Goal: Task Accomplishment & Management: Manage account settings

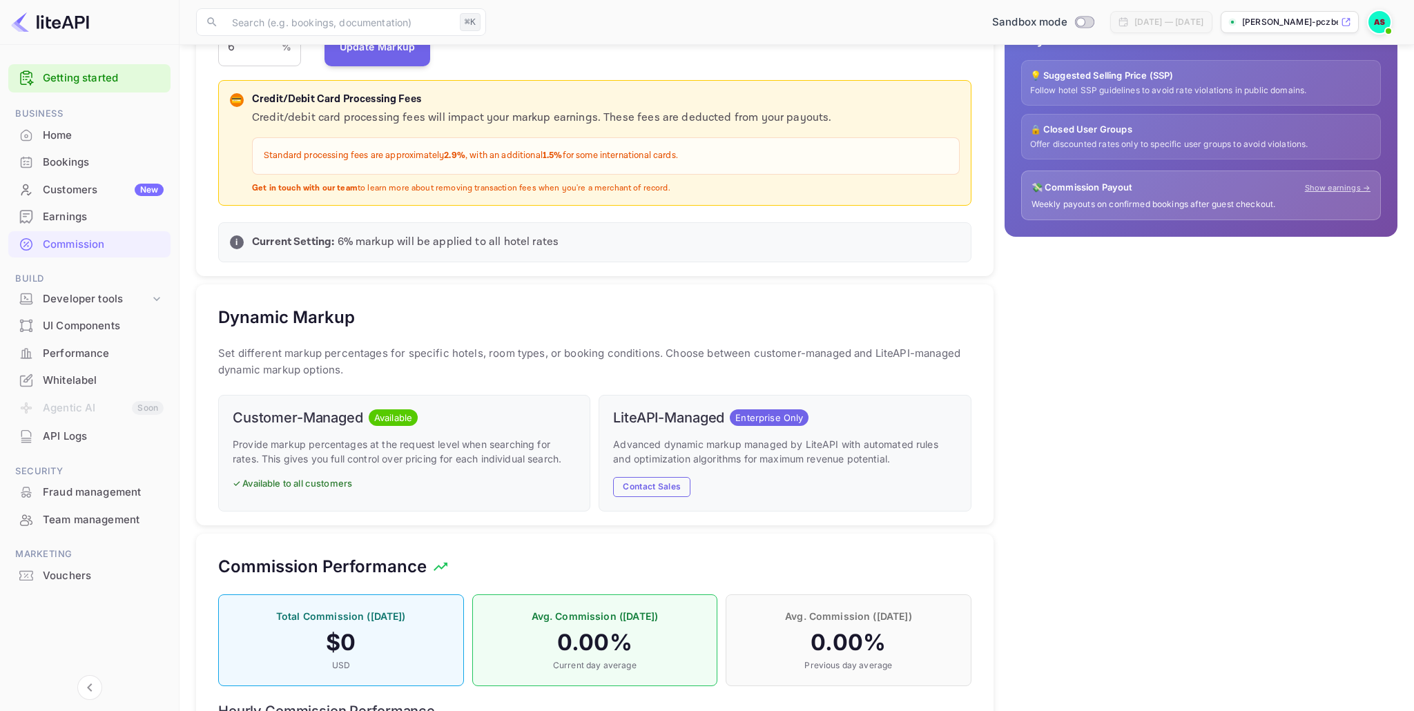
scroll to position [396, 0]
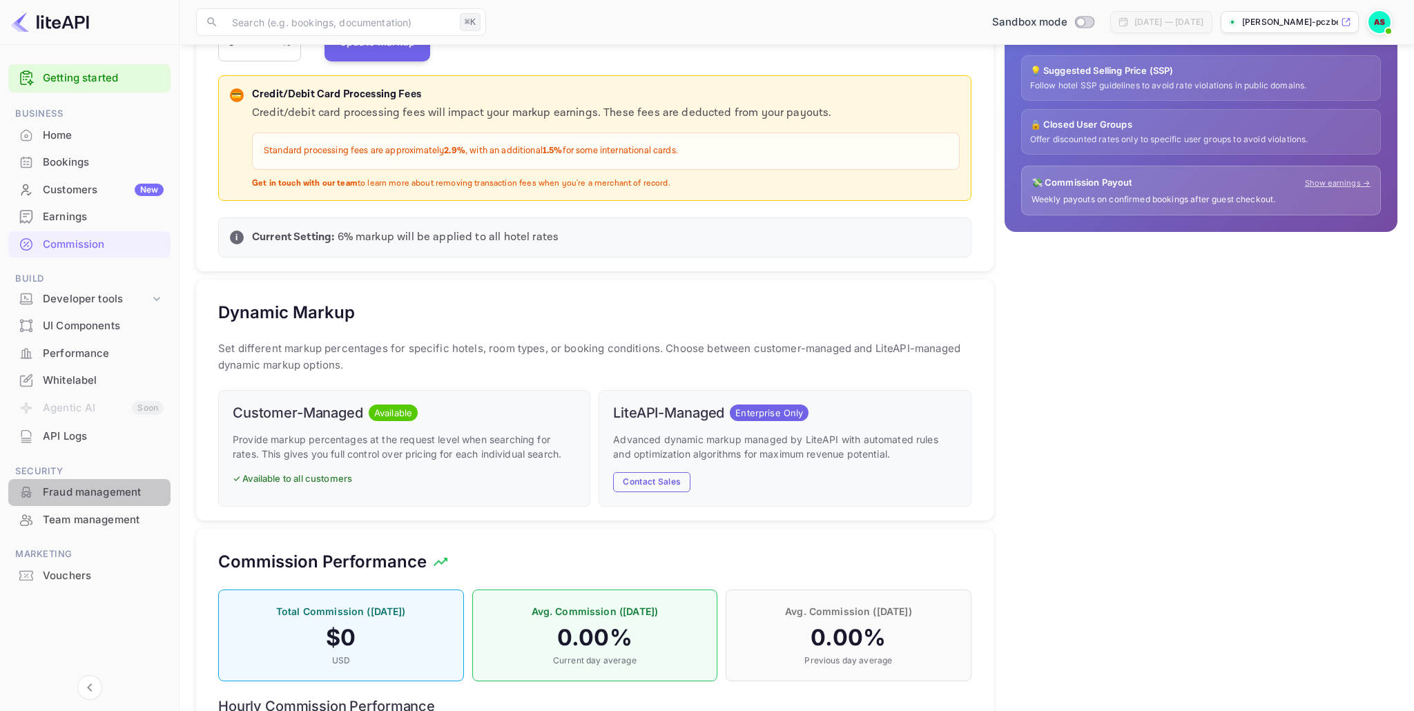
click at [104, 495] on div "Fraud management" at bounding box center [103, 493] width 121 height 16
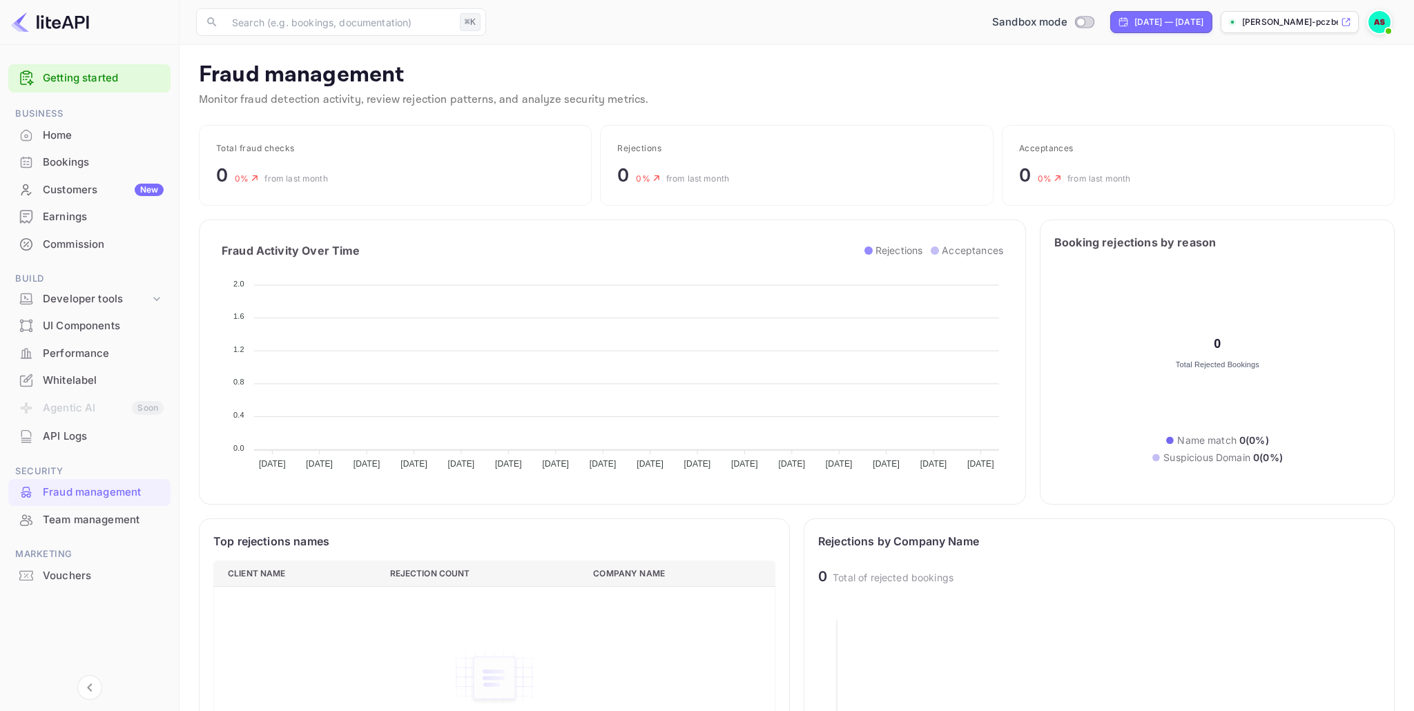
scroll to position [284, 562]
click at [75, 521] on div "Team management" at bounding box center [103, 520] width 121 height 16
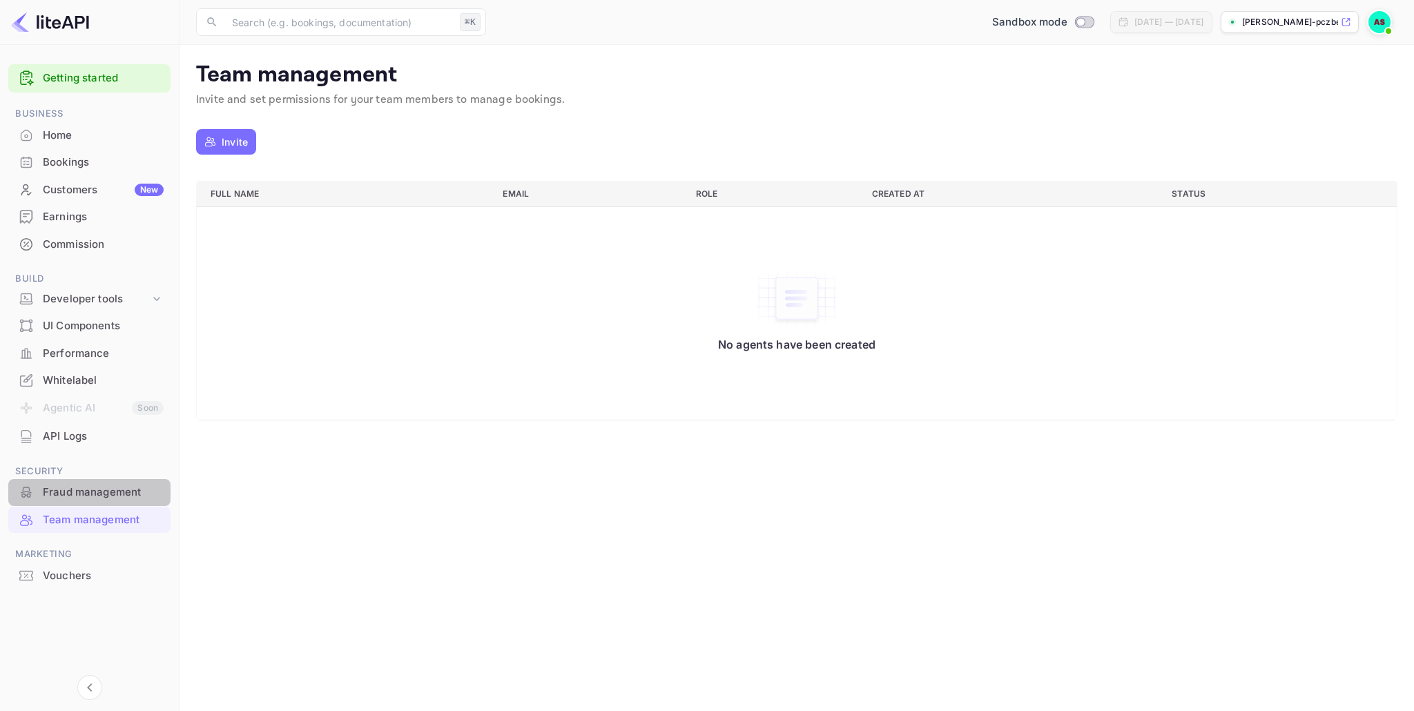
click at [78, 494] on div "Fraud management" at bounding box center [103, 493] width 121 height 16
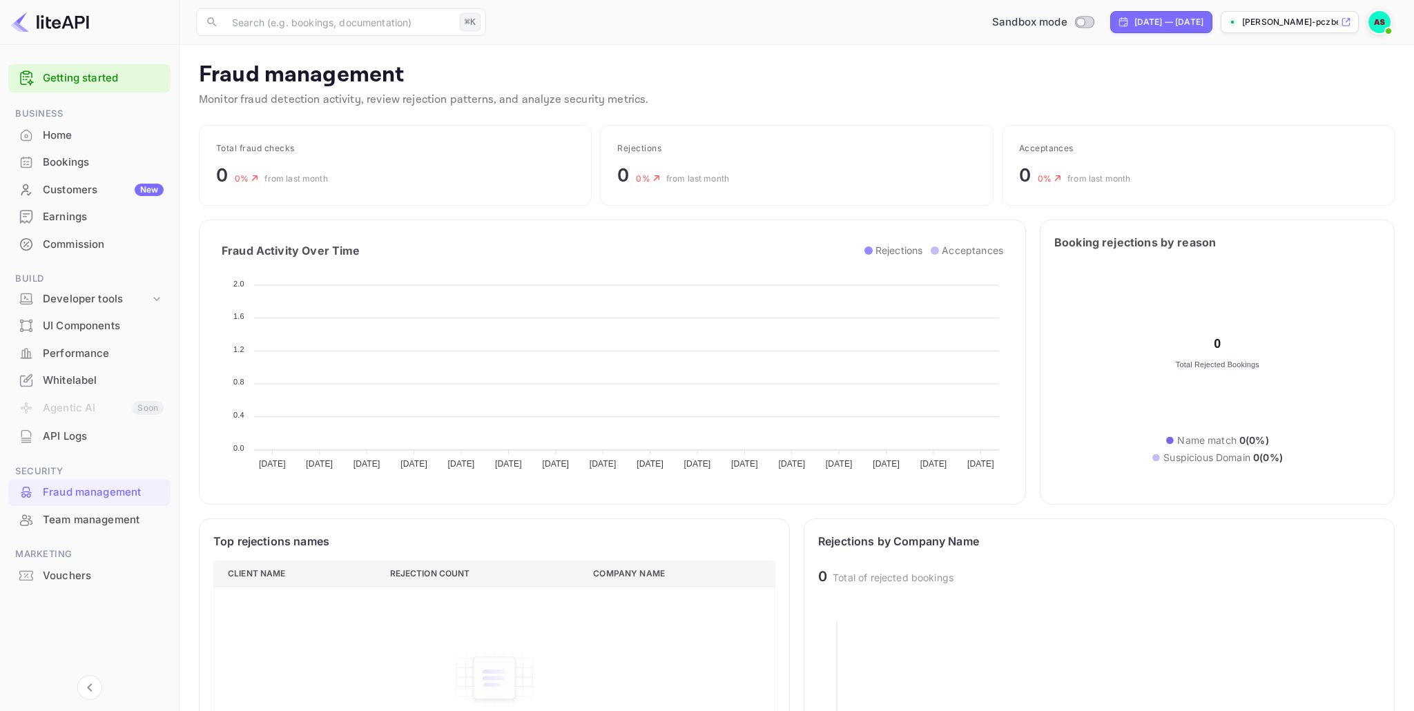
scroll to position [284, 562]
click at [63, 440] on div "API Logs" at bounding box center [103, 437] width 121 height 16
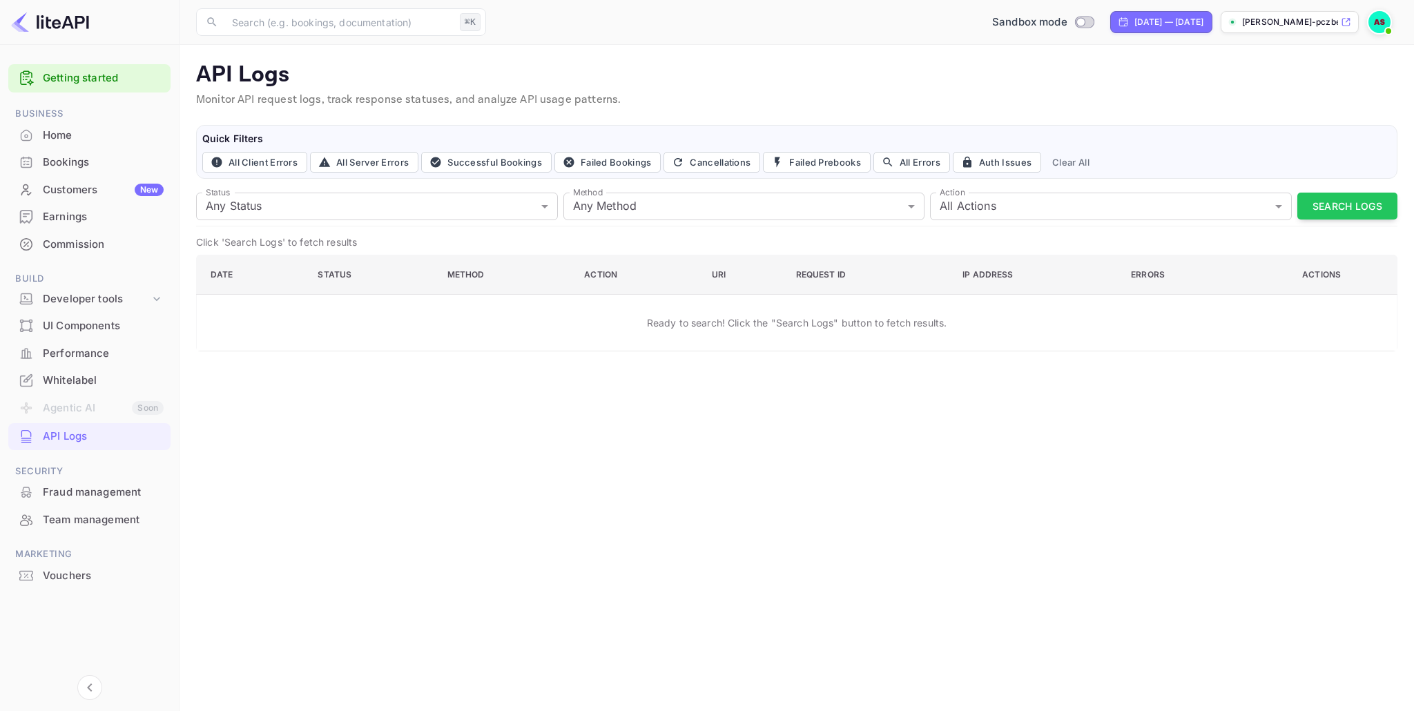
click at [74, 191] on div "Customers New" at bounding box center [103, 190] width 121 height 16
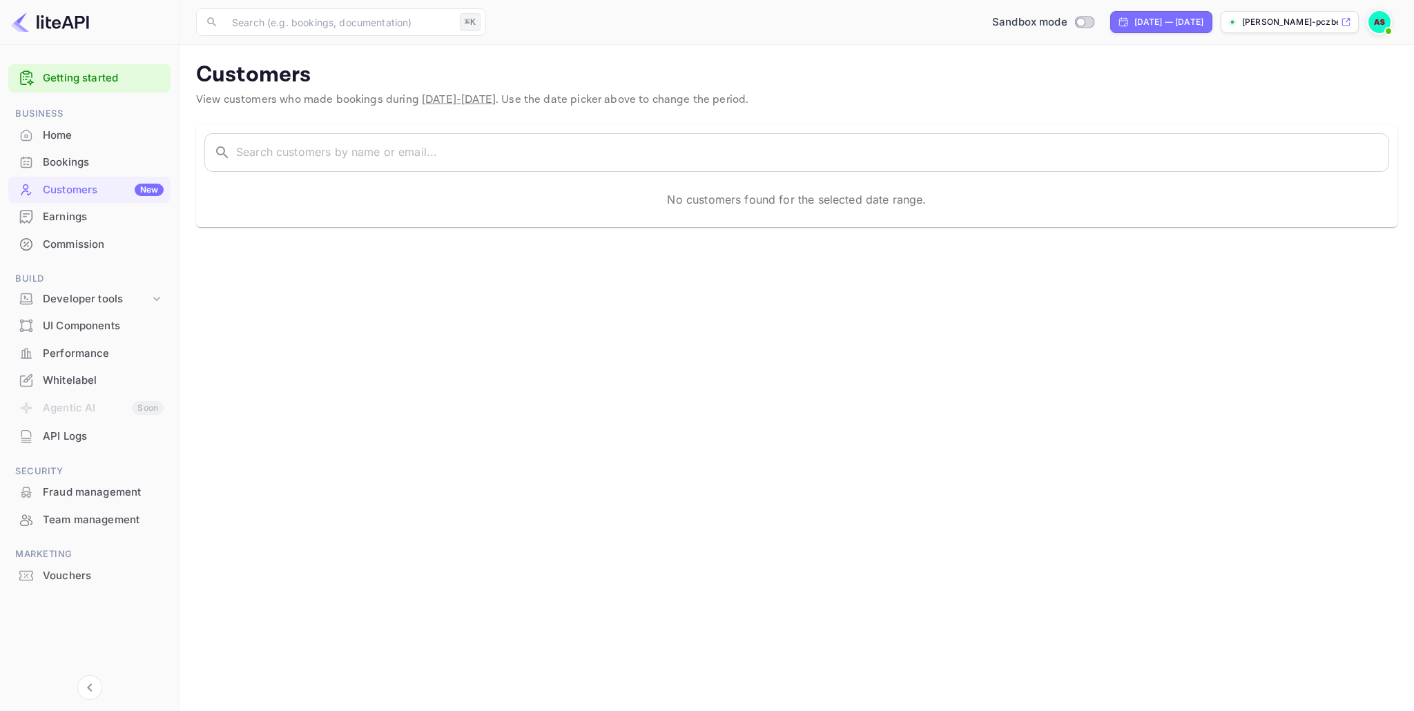
click at [71, 164] on div "Bookings" at bounding box center [103, 163] width 121 height 16
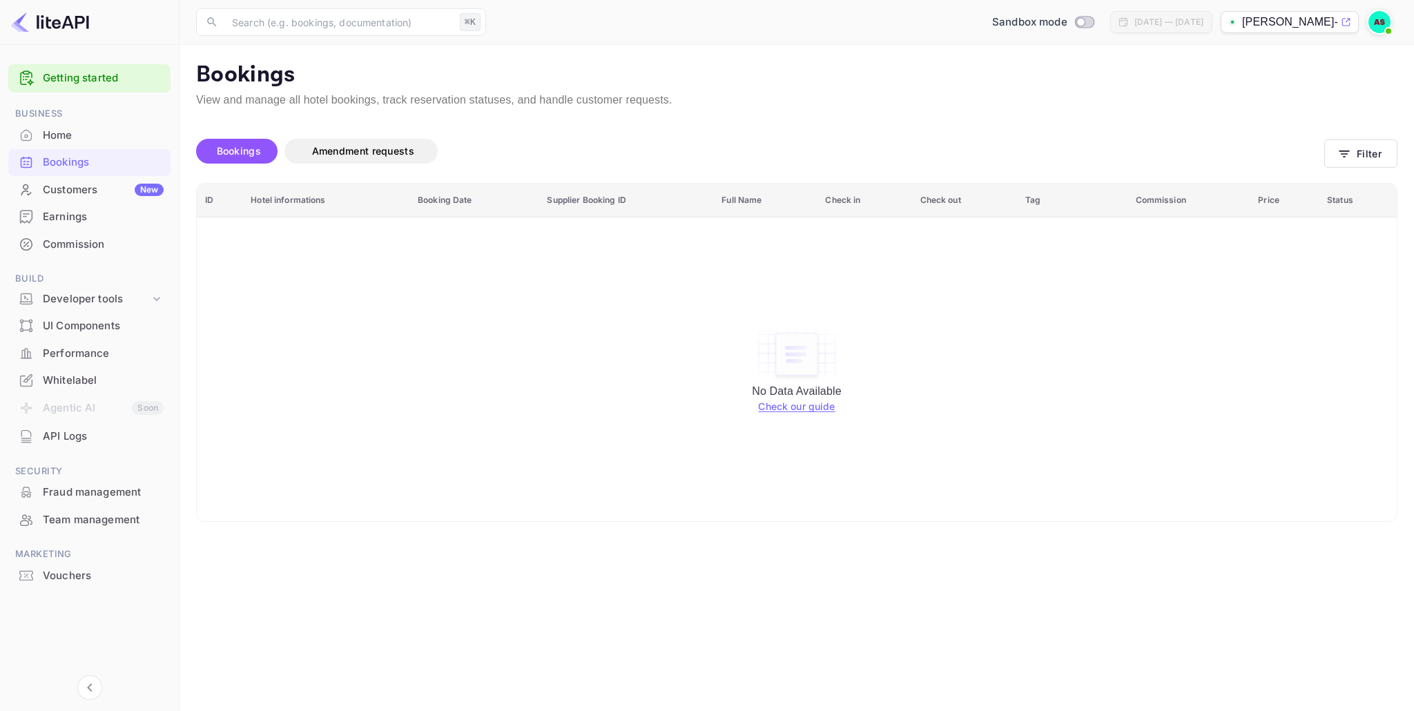
click at [64, 128] on div "Home" at bounding box center [103, 136] width 121 height 16
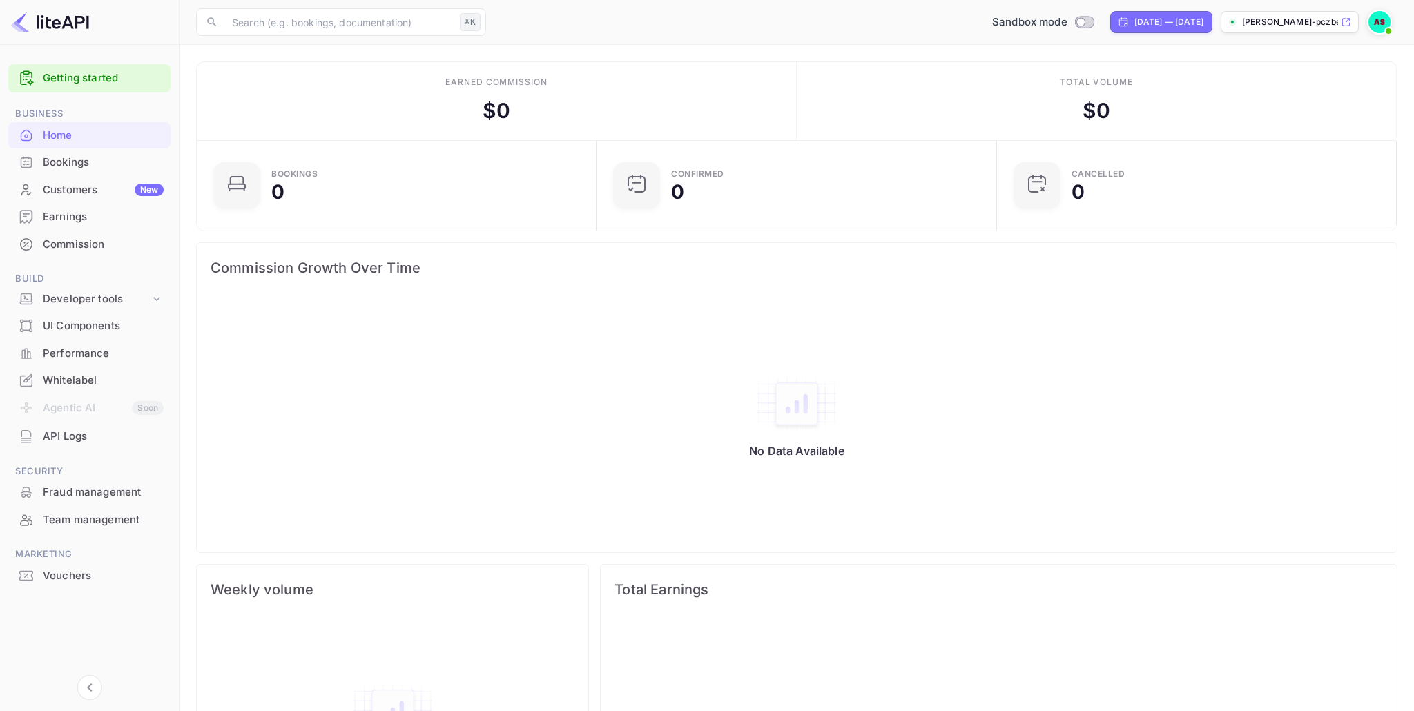
click at [77, 244] on div "Commission" at bounding box center [103, 245] width 121 height 16
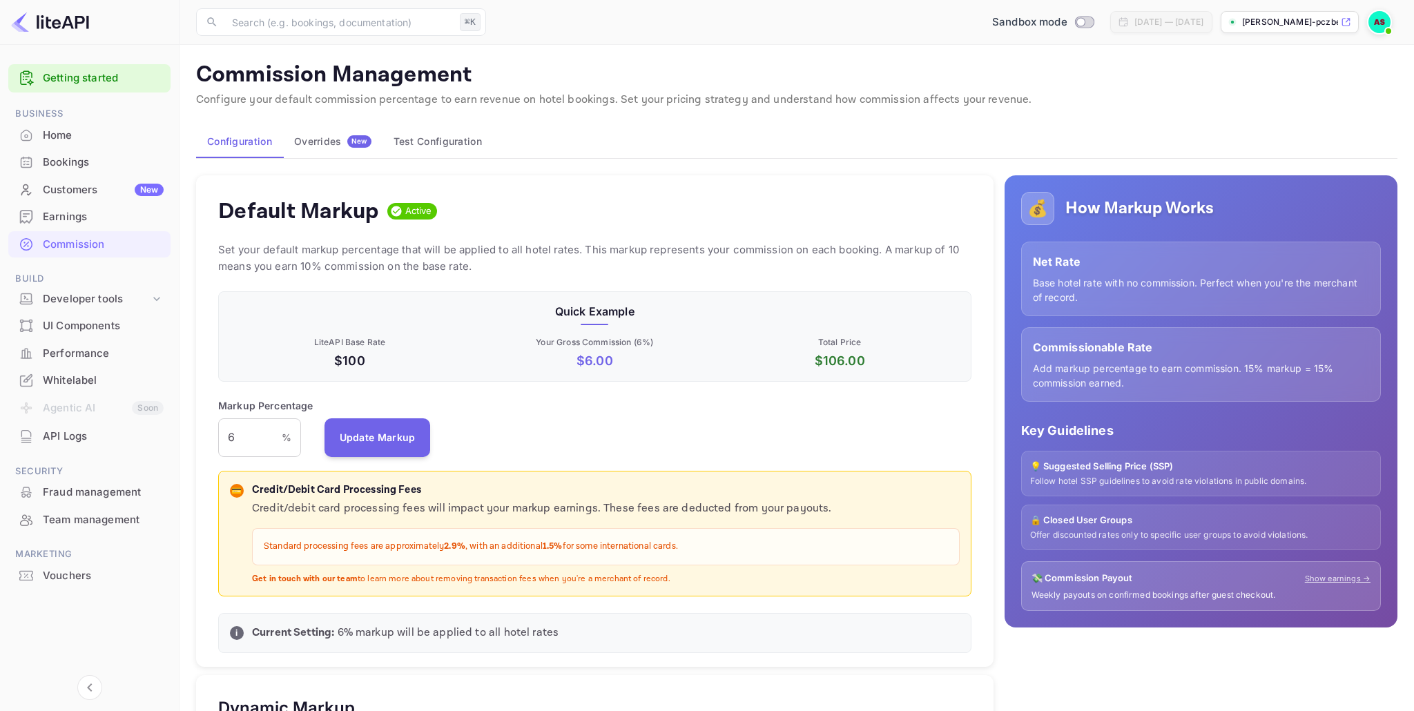
scroll to position [245, 753]
drag, startPoint x: 231, startPoint y: 434, endPoint x: 218, endPoint y: 432, distance: 13.3
click at [216, 433] on div "Default Markup Active Set your default markup percentage that will be applied t…" at bounding box center [595, 421] width 798 height 492
click at [392, 443] on button "Update Markup" at bounding box center [378, 437] width 106 height 39
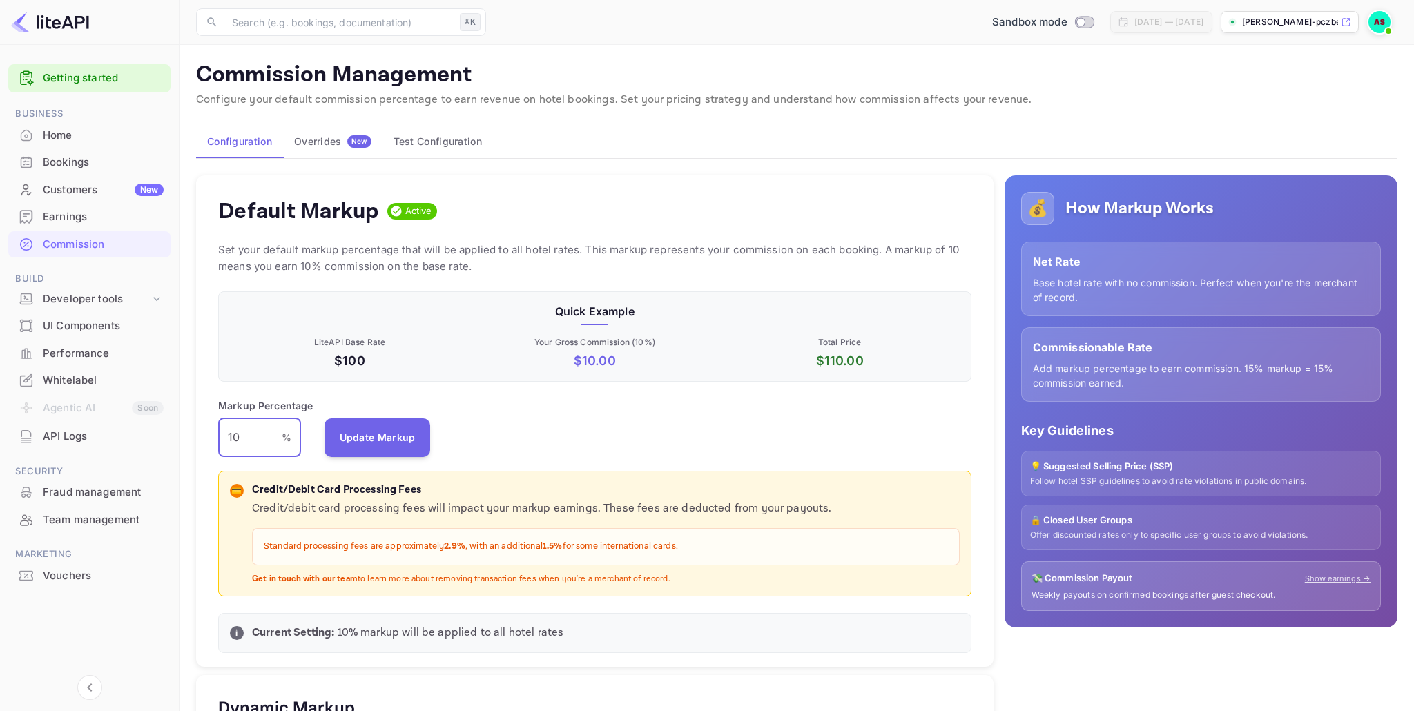
drag, startPoint x: 250, startPoint y: 436, endPoint x: 217, endPoint y: 435, distance: 33.2
click at [217, 435] on div "Default Markup Active Set your default markup percentage that will be applied t…" at bounding box center [595, 421] width 798 height 492
type input "8"
click at [356, 434] on button "Update Markup" at bounding box center [378, 437] width 106 height 39
